Goal: Information Seeking & Learning: Learn about a topic

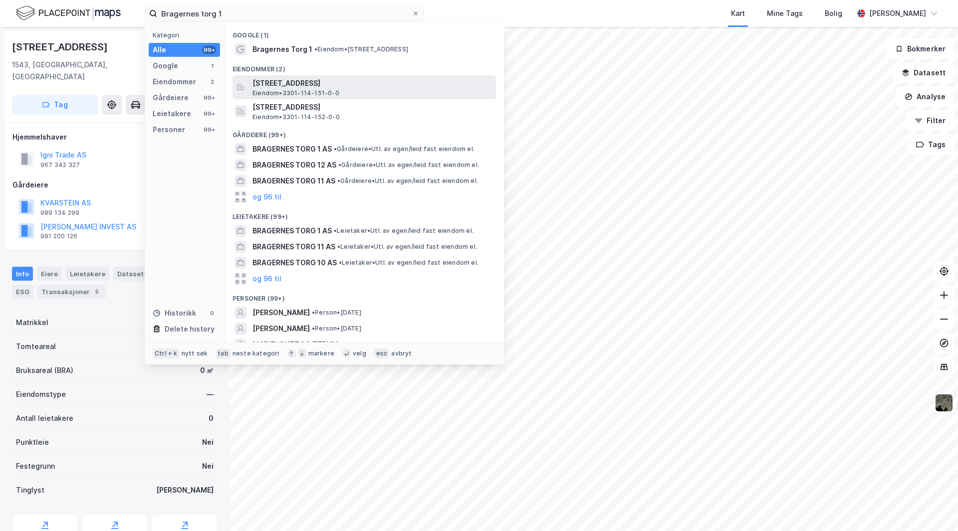
type input "Bragernes torg 1"
click at [282, 85] on span "[STREET_ADDRESS]" at bounding box center [373, 83] width 240 height 12
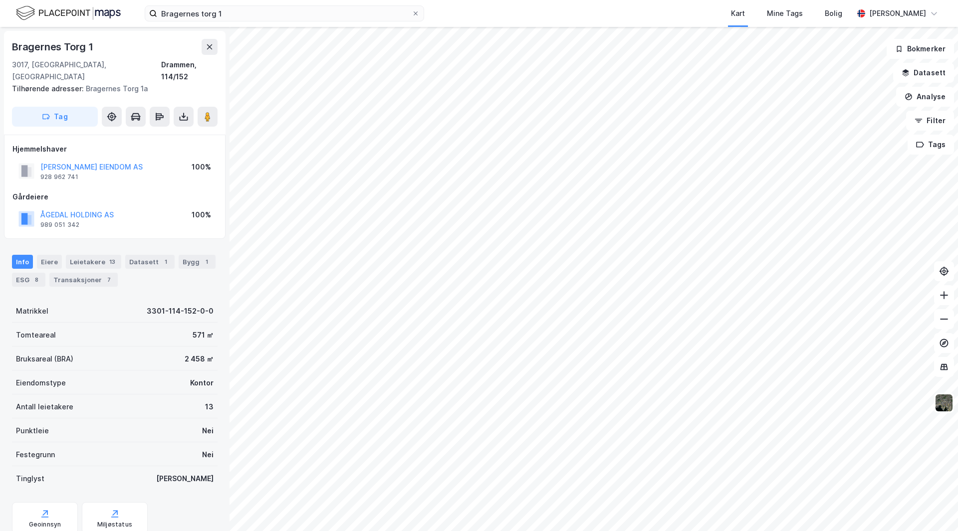
scroll to position [24, 0]
